Goal: Check status: Check status

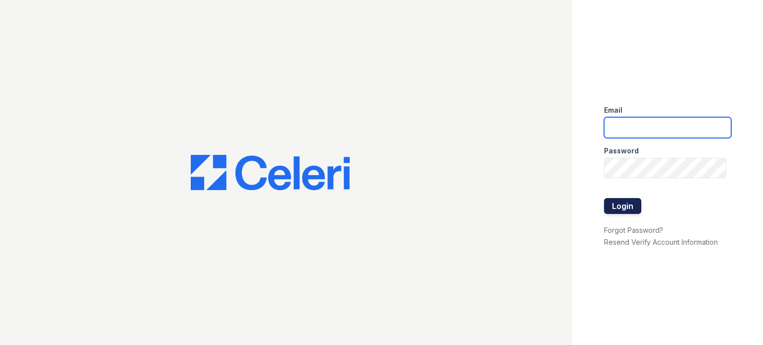
type input "[DOMAIN_NAME][EMAIL_ADDRESS][DOMAIN_NAME]"
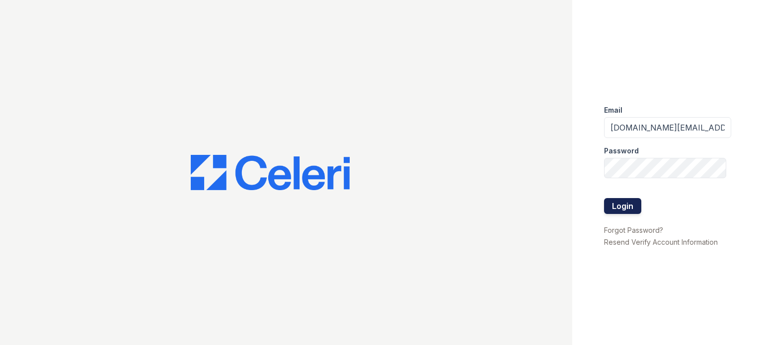
click at [628, 210] on button "Login" at bounding box center [622, 206] width 37 height 16
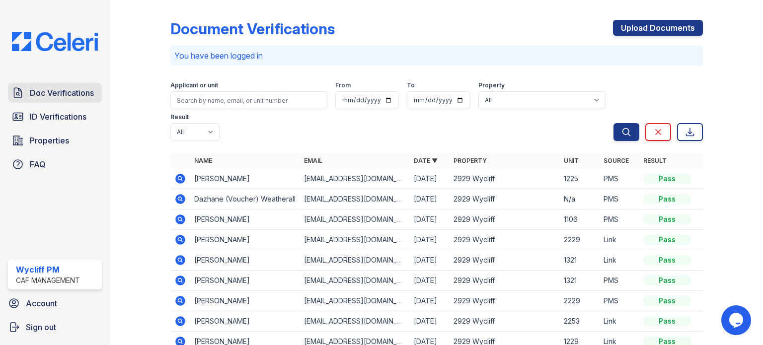
click at [57, 95] on span "Doc Verifications" at bounding box center [62, 93] width 64 height 12
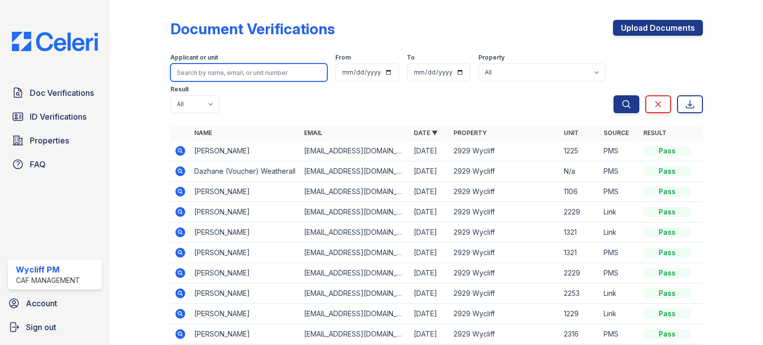
click at [270, 71] on input "search" at bounding box center [248, 73] width 157 height 18
type input "horton"
click at [613, 95] on button "Search" at bounding box center [626, 104] width 26 height 18
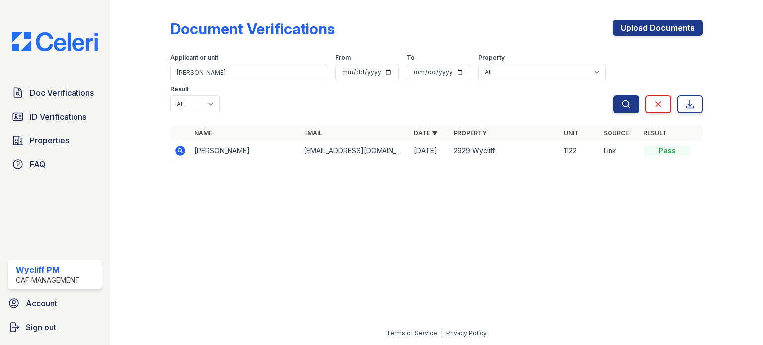
click at [229, 141] on td "Makhi Horton" at bounding box center [245, 151] width 110 height 20
click at [206, 141] on td "Makhi Horton" at bounding box center [245, 151] width 110 height 20
click at [179, 145] on icon at bounding box center [180, 151] width 12 height 12
